Goal: Navigation & Orientation: Go to known website

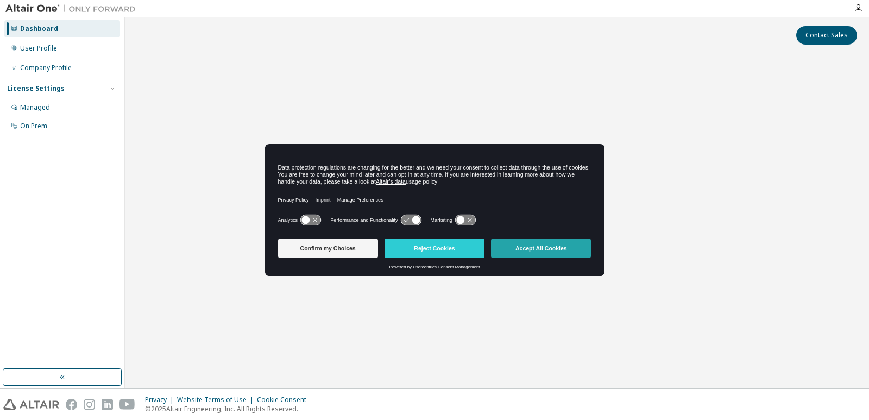
click at [514, 248] on button "Accept All Cookies" at bounding box center [541, 248] width 100 height 20
